Goal: Information Seeking & Learning: Learn about a topic

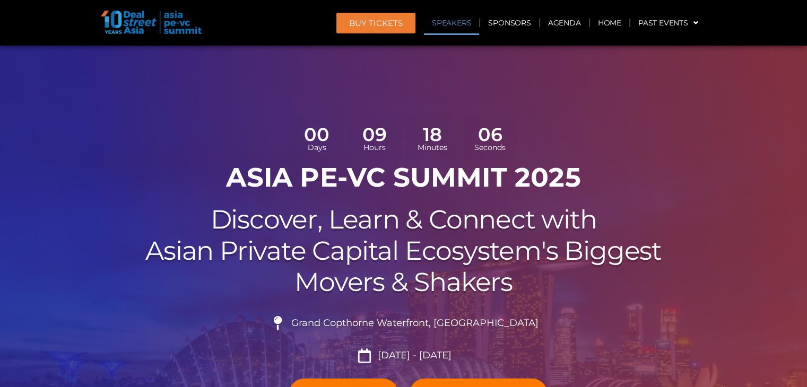
click at [436, 23] on link "Speakers" at bounding box center [451, 23] width 55 height 24
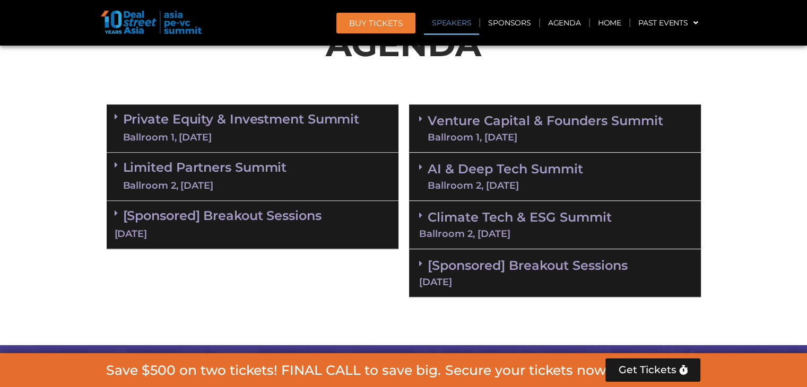
scroll to position [1209, 0]
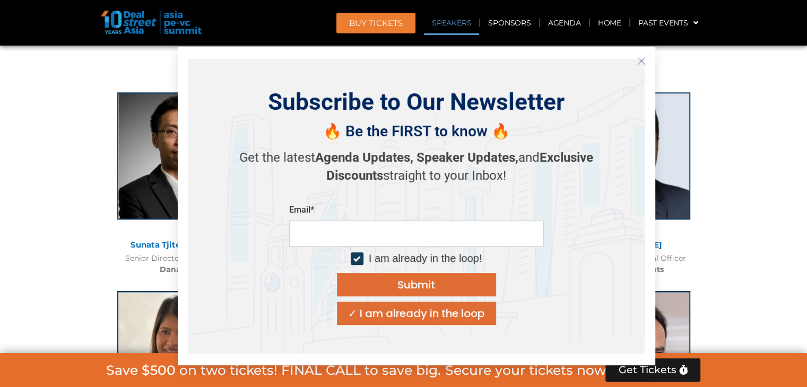
click at [643, 59] on icon "Close" at bounding box center [641, 61] width 10 height 10
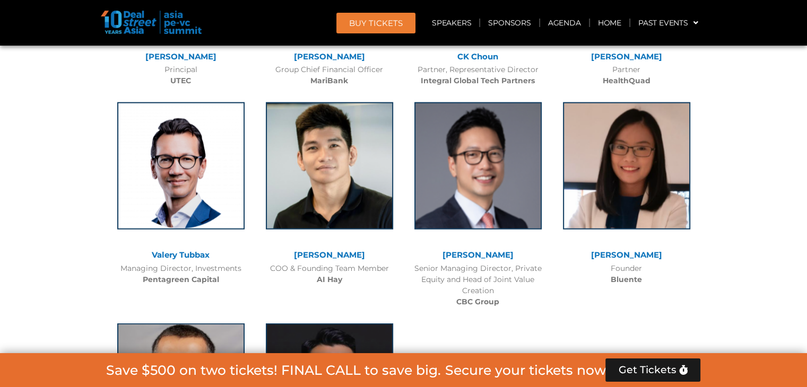
scroll to position [6733, 0]
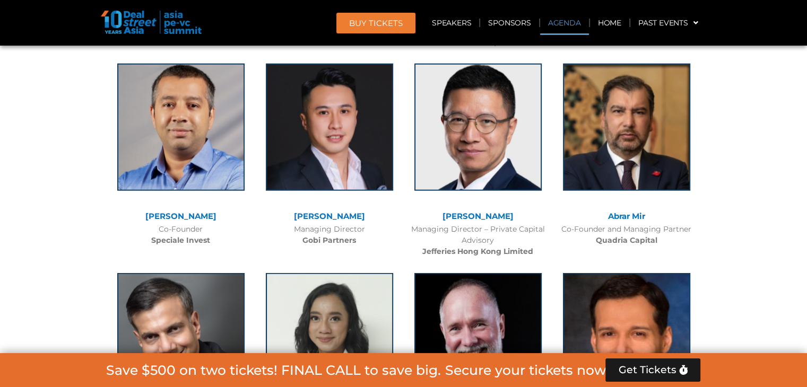
click at [553, 24] on link "Agenda" at bounding box center [564, 23] width 49 height 24
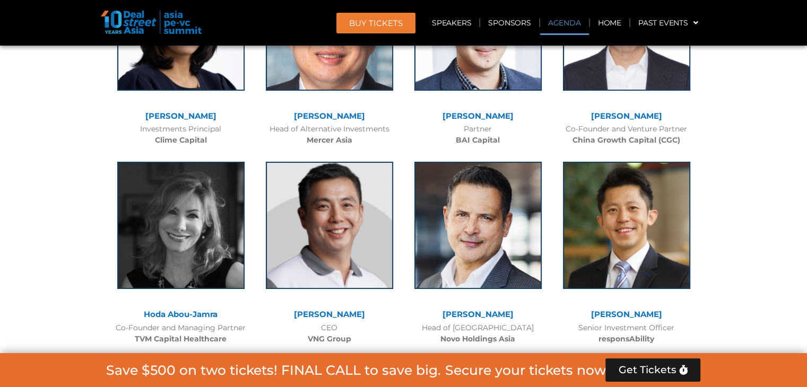
scroll to position [611, 0]
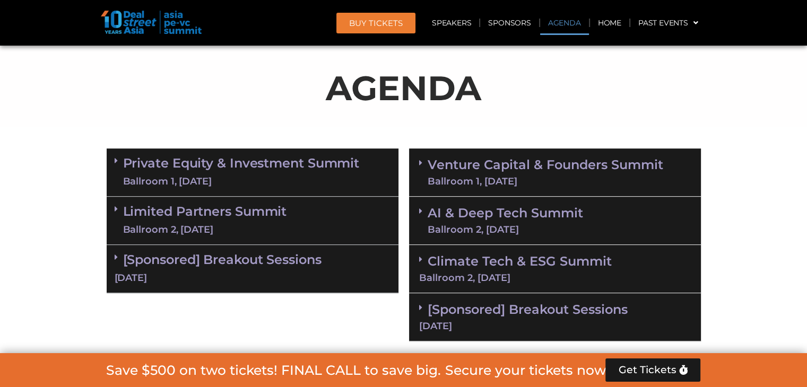
click at [522, 159] on link "Venture Capital & Founders​ Summit Ballroom 1, [DATE]" at bounding box center [544, 173] width 235 height 28
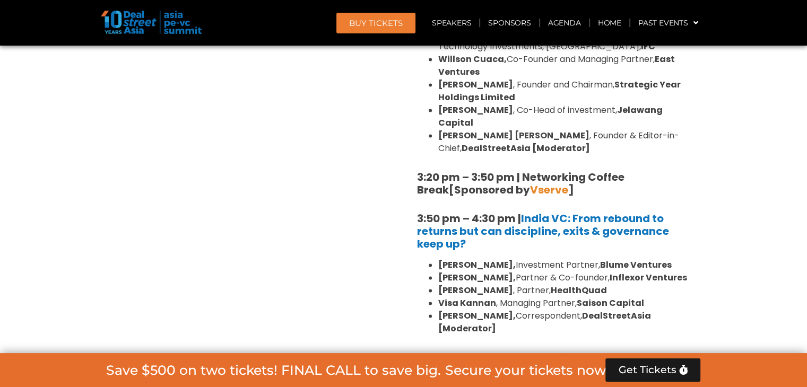
scroll to position [1661, 0]
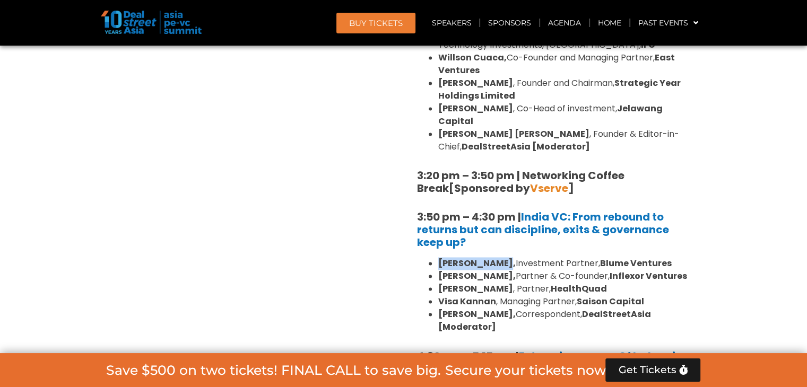
drag, startPoint x: 439, startPoint y: 224, endPoint x: 499, endPoint y: 223, distance: 59.9
click at [499, 257] on b "[PERSON_NAME]," at bounding box center [476, 263] width 77 height 12
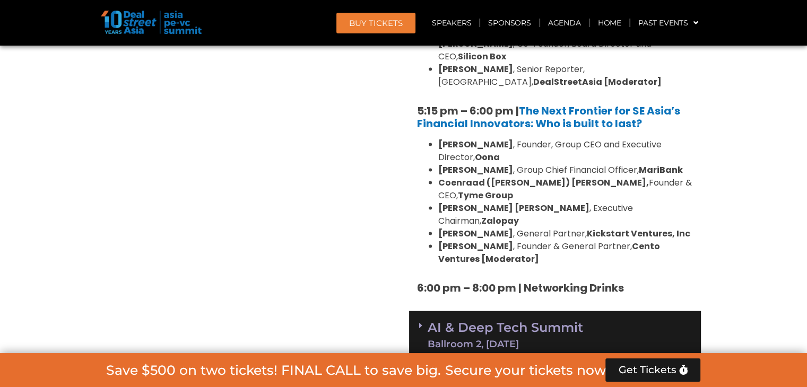
scroll to position [2054, 0]
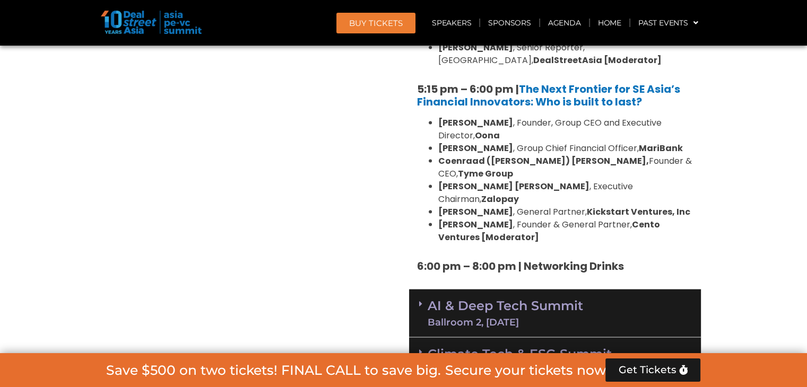
click at [526, 300] on link "AI & Deep Tech Summit Ballroom 2, [DATE]" at bounding box center [504, 314] width 155 height 28
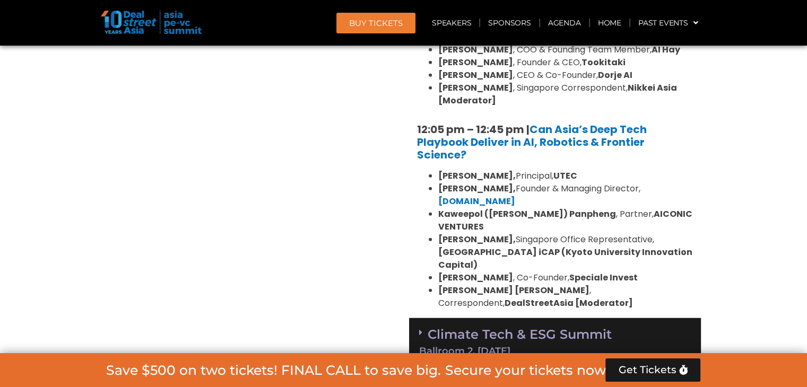
scroll to position [2598, 0]
click at [580, 375] on link "[Sponsored] Breakout Sessions [DATE]" at bounding box center [555, 389] width 272 height 29
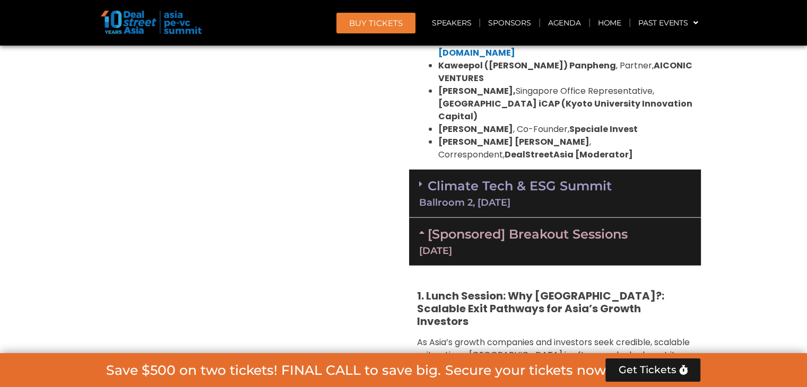
scroll to position [2747, 0]
click at [451, 227] on link "[Sponsored] Breakout Sessions [DATE]" at bounding box center [555, 241] width 272 height 29
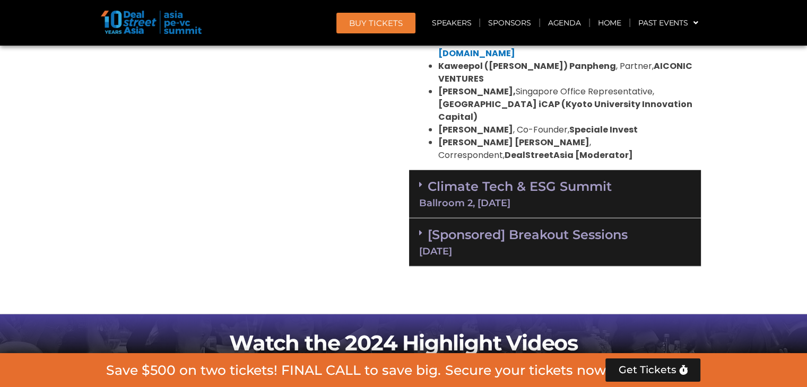
scroll to position [2639, 0]
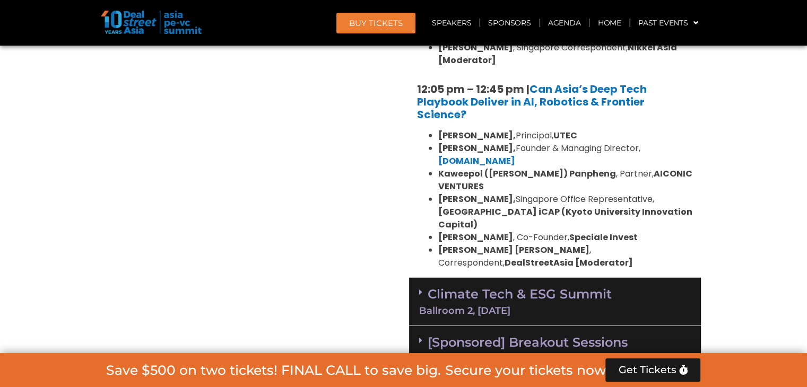
click at [452, 286] on link "Climate Tech & ESG Summit Ballroom 2, [DATE]" at bounding box center [555, 300] width 272 height 29
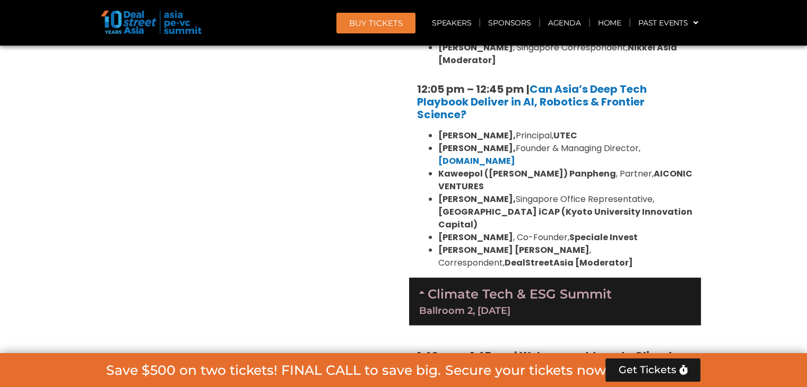
click at [489, 286] on link "Climate Tech & ESG Summit Ballroom 2, [DATE]" at bounding box center [555, 300] width 272 height 29
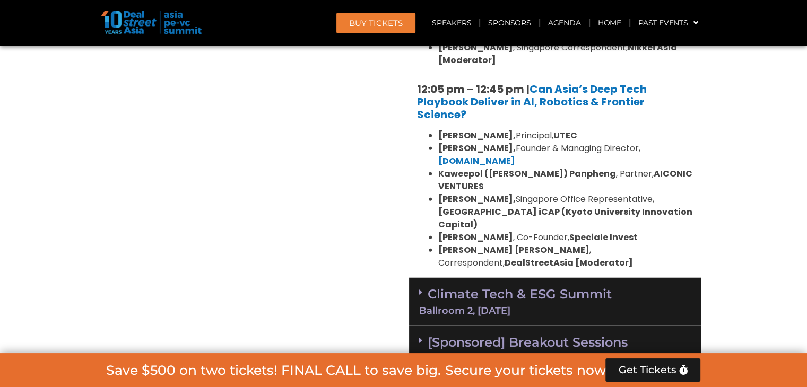
click at [489, 286] on link "Climate Tech & ESG Summit Ballroom 2, [DATE]" at bounding box center [555, 300] width 272 height 29
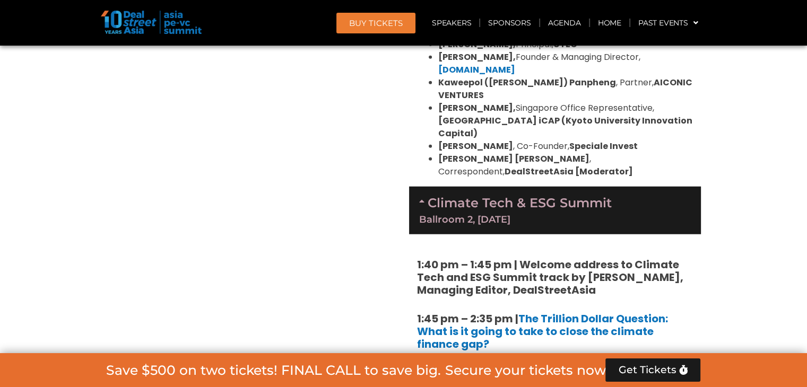
scroll to position [2730, 0]
click at [475, 196] on link "Climate Tech & ESG Summit Ballroom 2, [DATE]" at bounding box center [555, 210] width 272 height 29
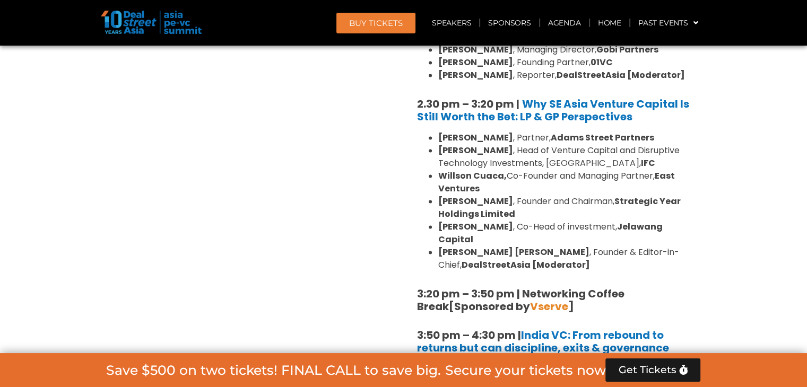
scroll to position [1638, 0]
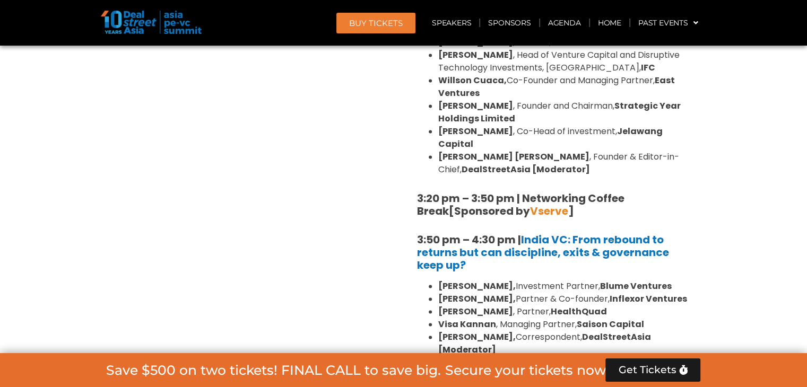
click at [619, 280] on strong "Blume Ventures" at bounding box center [636, 286] width 72 height 12
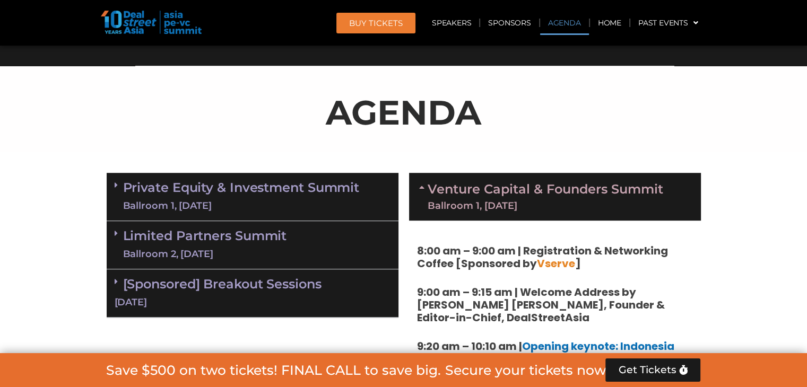
scroll to position [601, 0]
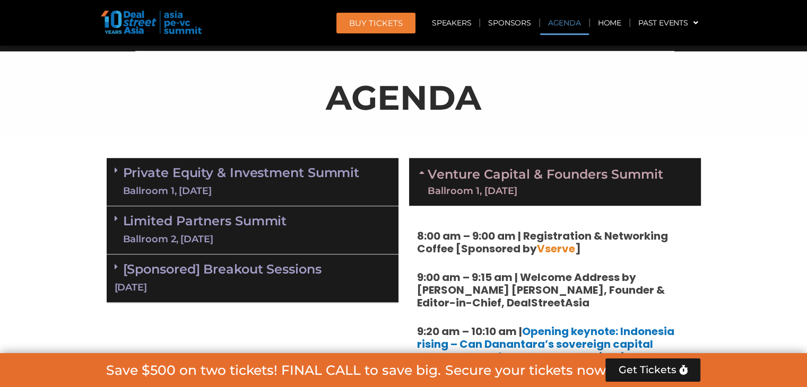
click at [558, 173] on link "Venture Capital & Founders​ Summit Ballroom 1, [DATE]" at bounding box center [544, 182] width 235 height 28
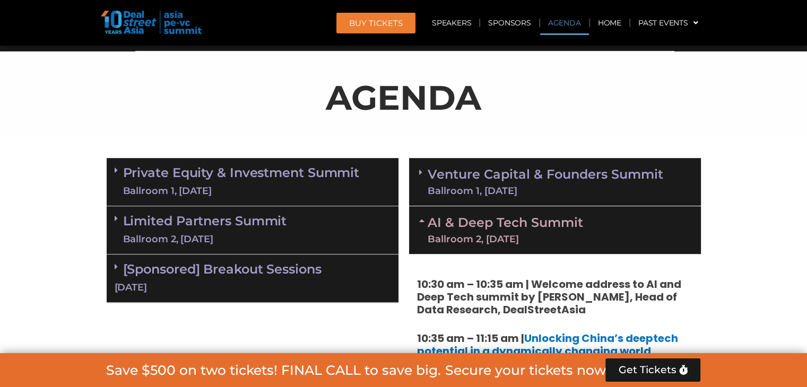
scroll to position [648, 0]
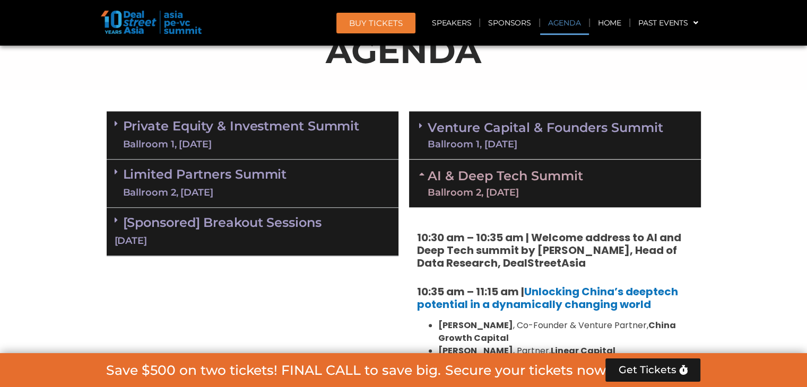
click at [558, 173] on link "AI & Deep Tech Summit Ballroom 2, [DATE]" at bounding box center [504, 184] width 155 height 28
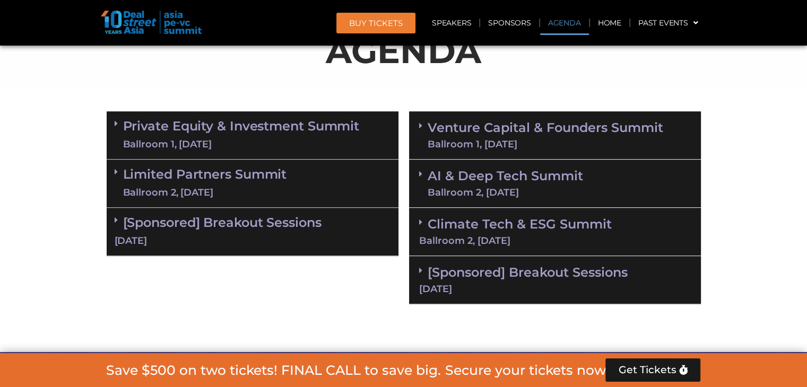
click at [534, 161] on div "AI & Deep Tech Summit Ballroom 2, [DATE]" at bounding box center [555, 184] width 292 height 48
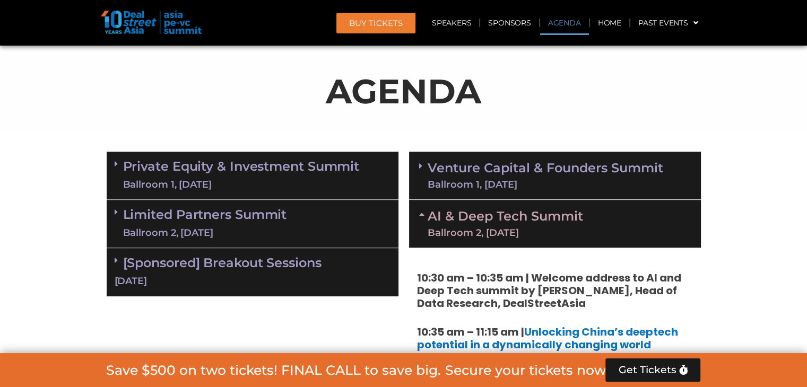
scroll to position [608, 0]
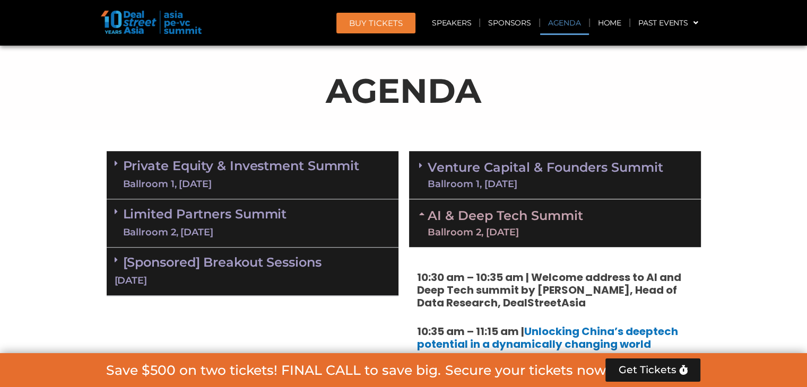
click at [534, 161] on link "Venture Capital & Founders​ Summit Ballroom 1, [DATE]" at bounding box center [544, 175] width 235 height 28
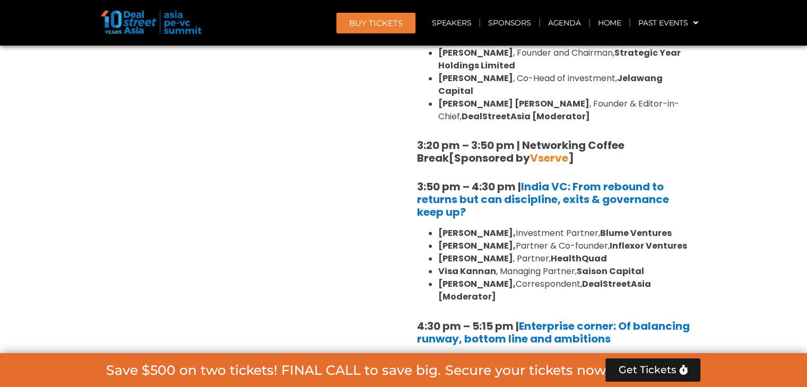
scroll to position [1692, 0]
drag, startPoint x: 534, startPoint y: 161, endPoint x: 301, endPoint y: 253, distance: 250.3
click at [301, 253] on div "Private Equity & Investment Summit Ballroom 1, [DATE] 8:00 am – 9:00 am | Regis…" at bounding box center [252, 194] width 302 height 2265
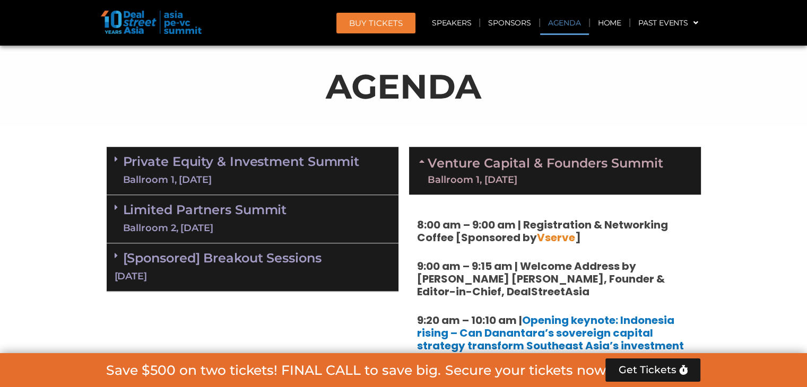
scroll to position [614, 0]
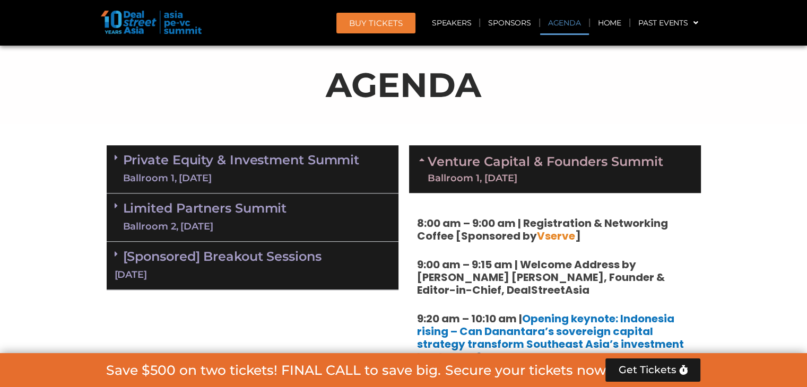
click at [257, 209] on link "Limited Partners [GEOGRAPHIC_DATA] 2, [DATE]" at bounding box center [205, 218] width 164 height 32
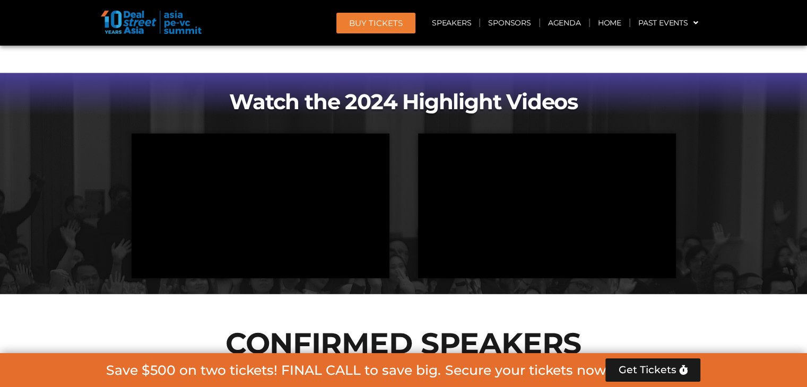
scroll to position [3155, 0]
